Goal: Task Accomplishment & Management: Use online tool/utility

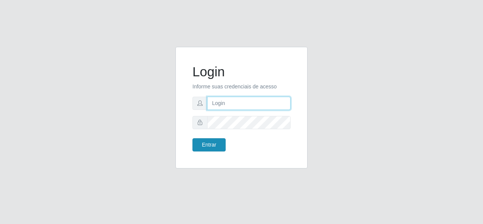
type input "gerencia.prazeres@arcomix"
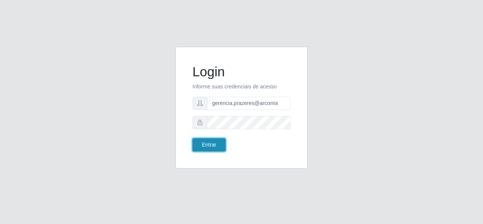
click at [216, 143] on button "Entrar" at bounding box center [208, 144] width 33 height 13
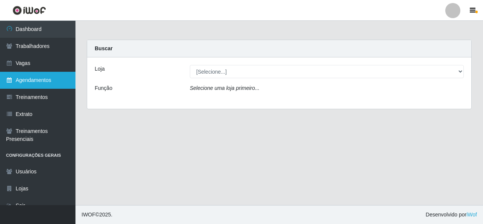
click at [27, 84] on link "Agendamentos" at bounding box center [37, 80] width 75 height 17
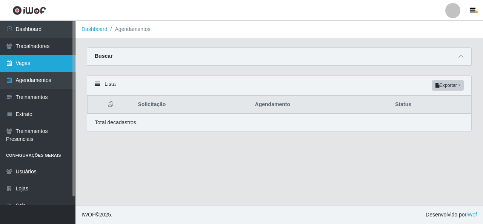
click at [23, 63] on link "Vagas" at bounding box center [37, 63] width 75 height 17
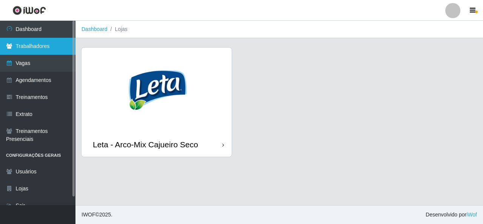
click at [38, 47] on link "Trabalhadores" at bounding box center [37, 46] width 75 height 17
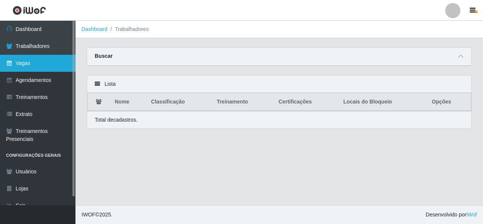
click at [30, 65] on link "Vagas" at bounding box center [37, 63] width 75 height 17
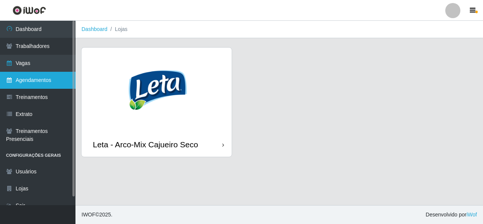
click at [34, 78] on link "Agendamentos" at bounding box center [37, 80] width 75 height 17
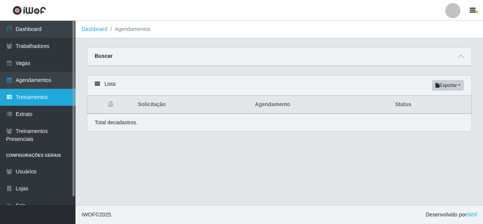
click at [38, 100] on link "Treinamentos" at bounding box center [37, 97] width 75 height 17
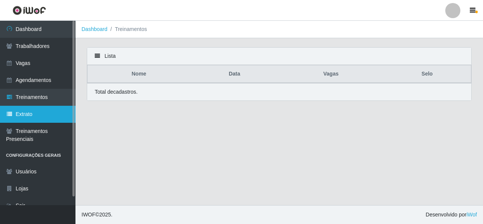
click at [40, 112] on link "Extrato" at bounding box center [37, 114] width 75 height 17
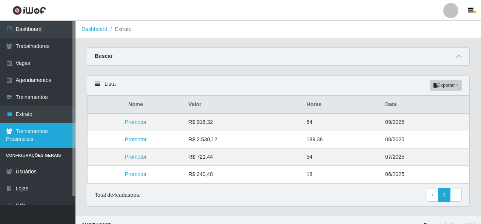
click at [44, 130] on link "Treinamentos Presenciais" at bounding box center [37, 135] width 75 height 25
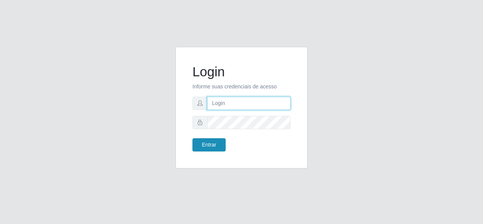
type input "gerencia.prazeres@arcomix"
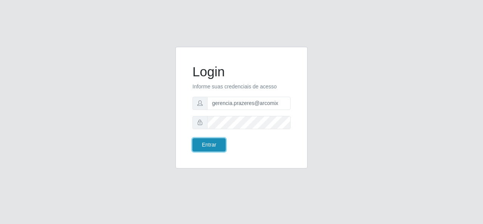
click at [218, 142] on button "Entrar" at bounding box center [208, 144] width 33 height 13
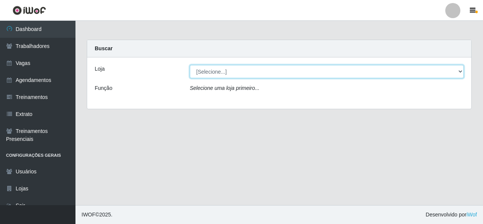
click at [463, 72] on select "[Selecione...] Leta - Arco-Mix Cajueiro Seco" at bounding box center [327, 71] width 274 height 13
select select "482"
click at [190, 65] on select "[Selecione...] Leta - Arco-Mix Cajueiro Seco" at bounding box center [327, 71] width 274 height 13
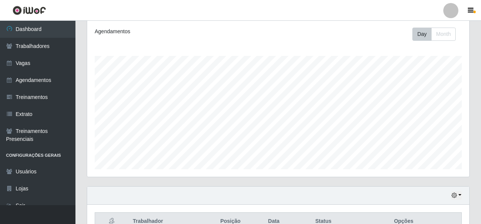
scroll to position [190, 0]
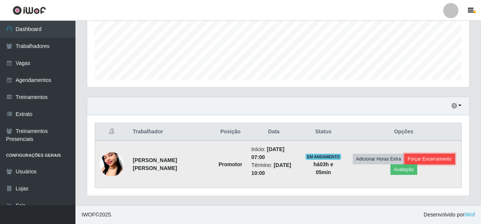
click at [415, 160] on button "Forçar Encerramento" at bounding box center [429, 159] width 51 height 11
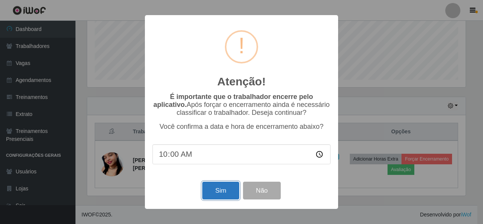
click at [228, 191] on button "Sim" at bounding box center [220, 190] width 37 height 18
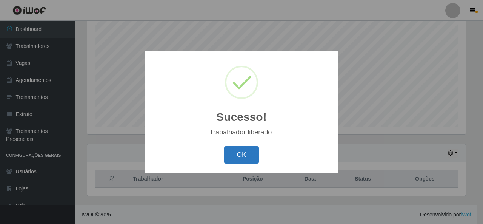
click at [232, 151] on button "OK" at bounding box center [241, 155] width 35 height 18
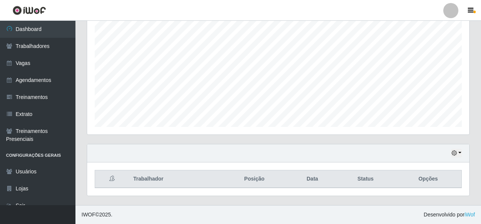
scroll to position [0, 0]
